Goal: Task Accomplishment & Management: Use online tool/utility

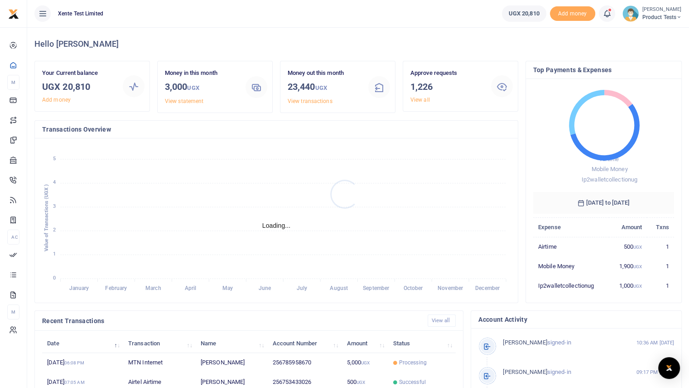
scroll to position [7, 7]
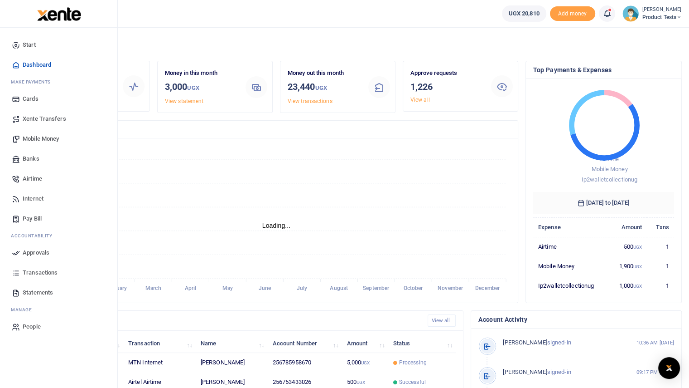
click at [39, 177] on span "Airtime" at bounding box center [32, 178] width 19 height 9
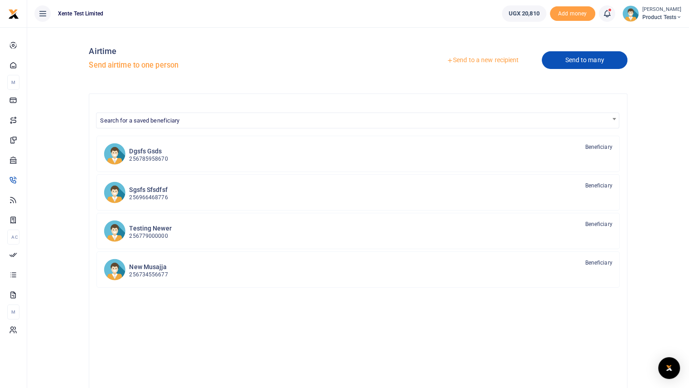
click at [581, 59] on link "Send to many" at bounding box center [584, 60] width 85 height 18
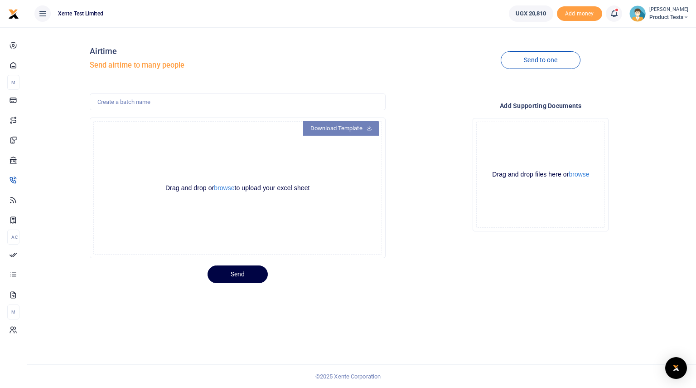
click at [342, 128] on link "Download Template" at bounding box center [341, 128] width 76 height 15
